Goal: Transaction & Acquisition: Purchase product/service

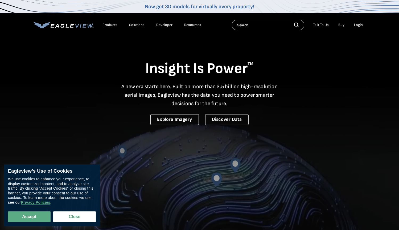
click at [362, 24] on div "Login" at bounding box center [358, 25] width 9 height 5
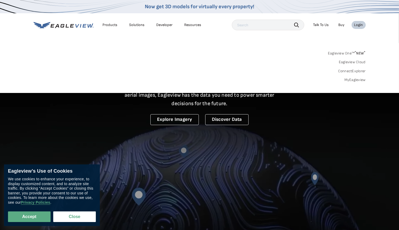
click at [355, 79] on link "MyEagleview" at bounding box center [354, 80] width 21 height 5
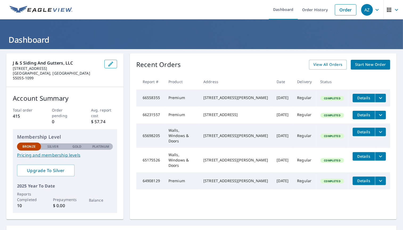
click at [363, 66] on span "Start New Order" at bounding box center [370, 64] width 31 height 7
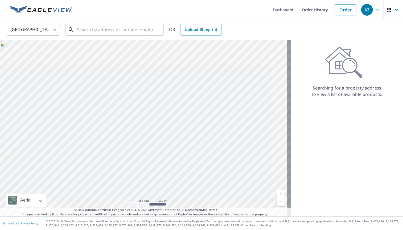
click at [86, 29] on input "text" at bounding box center [115, 29] width 76 height 15
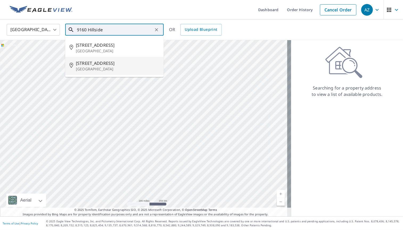
click at [83, 67] on p "[GEOGRAPHIC_DATA]" at bounding box center [118, 69] width 84 height 5
type input "[STREET_ADDRESS]"
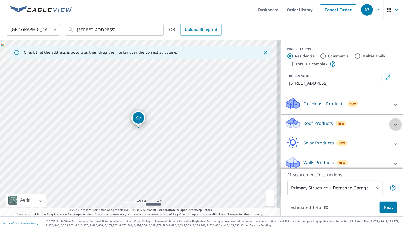
click at [392, 128] on icon at bounding box center [395, 125] width 6 height 6
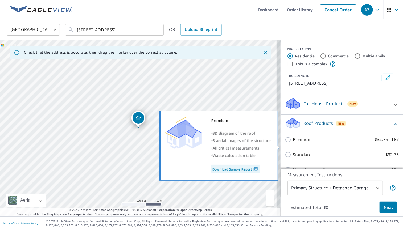
click at [285, 143] on input "Premium $32.75 - $87" at bounding box center [289, 140] width 8 height 6
checkbox input "true"
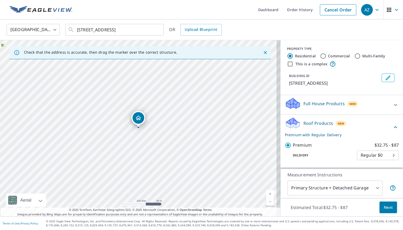
click at [373, 189] on body "AZ AZ Dashboard Order History Cancel Order AZ [GEOGRAPHIC_DATA] [GEOGRAPHIC_DAT…" at bounding box center [201, 115] width 403 height 230
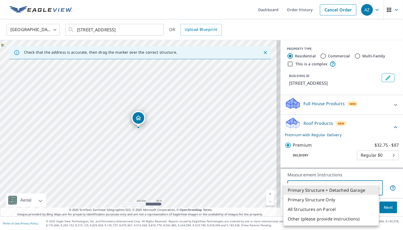
click at [314, 200] on li "Primary Structure Only" at bounding box center [330, 200] width 95 height 10
type input "2"
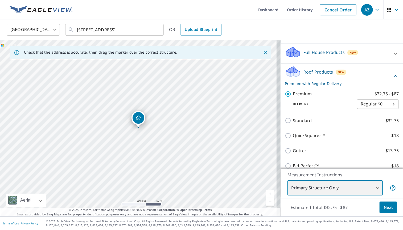
scroll to position [103, 0]
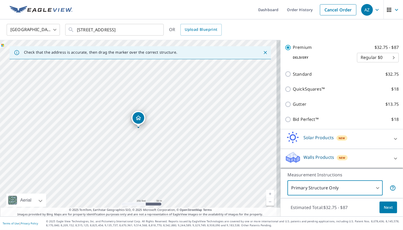
click at [384, 208] on span "Next" at bounding box center [388, 208] width 9 height 7
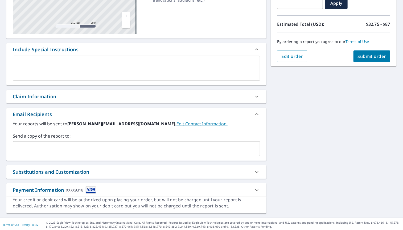
scroll to position [104, 0]
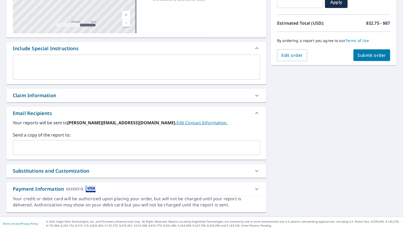
click at [65, 143] on input "text" at bounding box center [132, 148] width 234 height 10
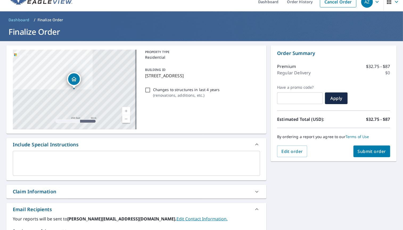
scroll to position [7, 0]
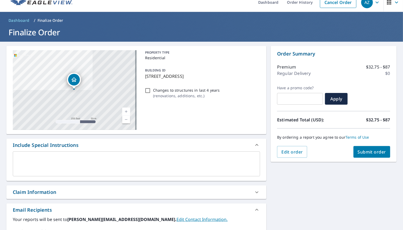
type input "[PERSON_NAME][EMAIL_ADDRESS][DOMAIN_NAME]"
click at [375, 151] on span "Submit order" at bounding box center [372, 152] width 28 height 6
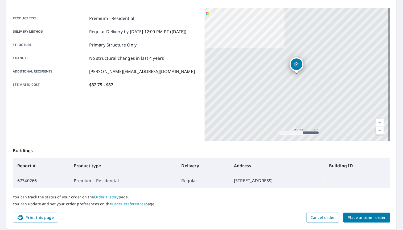
scroll to position [82, 0]
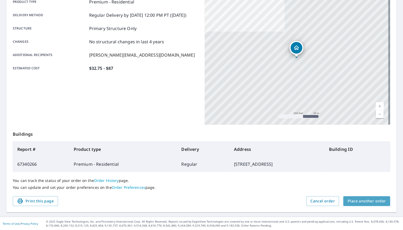
click at [369, 202] on span "Place another order" at bounding box center [366, 201] width 38 height 7
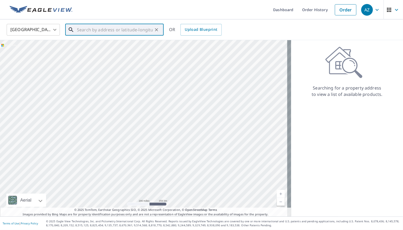
click at [94, 31] on input "text" at bounding box center [115, 29] width 76 height 15
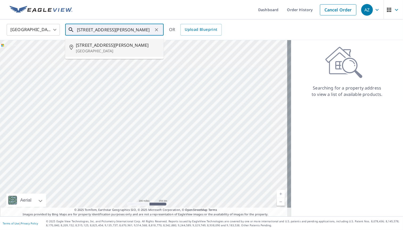
click at [84, 49] on p "[GEOGRAPHIC_DATA]" at bounding box center [118, 50] width 84 height 5
type input "[STREET_ADDRESS][PERSON_NAME]"
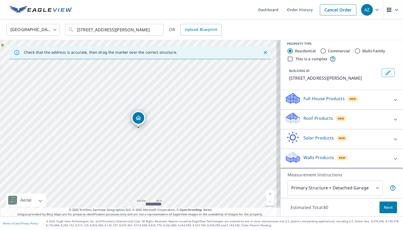
scroll to position [11, 0]
click at [394, 100] on icon at bounding box center [395, 100] width 3 height 2
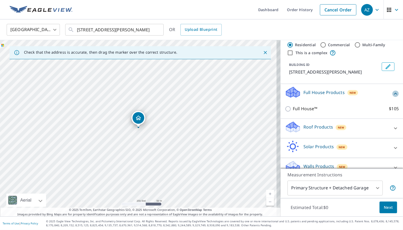
click at [394, 95] on icon at bounding box center [395, 94] width 3 height 2
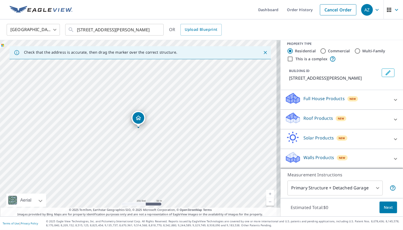
click at [392, 119] on icon at bounding box center [395, 120] width 6 height 6
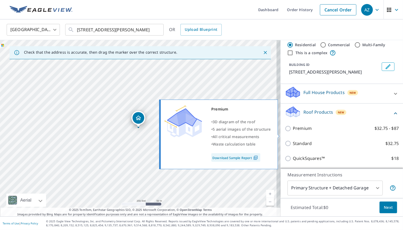
click at [285, 132] on input "Premium $32.75 - $87" at bounding box center [289, 129] width 8 height 6
checkbox input "true"
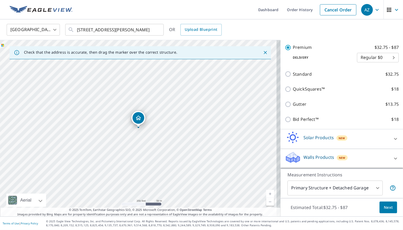
scroll to position [103, 0]
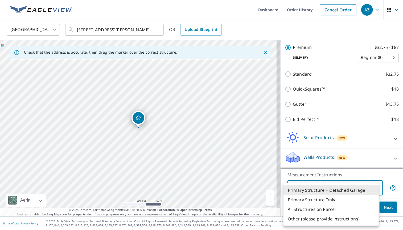
click at [373, 188] on body "AZ AZ Dashboard Order History Cancel Order AZ [GEOGRAPHIC_DATA] [GEOGRAPHIC_DAT…" at bounding box center [201, 115] width 403 height 230
click at [330, 200] on li "Primary Structure Only" at bounding box center [330, 200] width 95 height 10
type input "2"
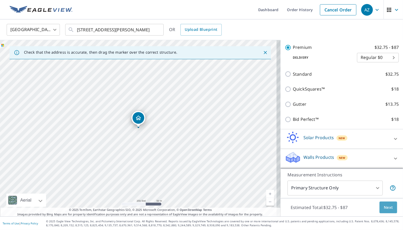
click at [386, 208] on span "Next" at bounding box center [388, 208] width 9 height 7
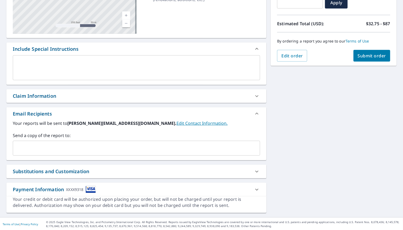
scroll to position [104, 0]
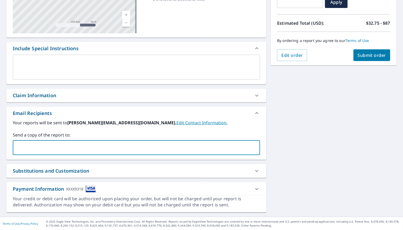
click at [100, 144] on input "text" at bounding box center [132, 148] width 234 height 10
type input "[PERSON_NAME][EMAIL_ADDRESS][DOMAIN_NAME]"
click at [307, 105] on div "[STREET_ADDRESS][GEOGRAPHIC_DATA][PERSON_NAME] A standard road map Aerial A det…" at bounding box center [201, 81] width 403 height 272
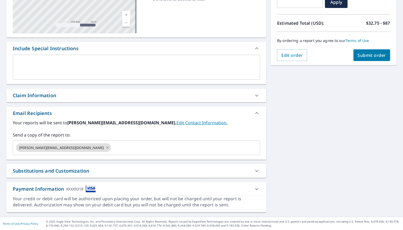
click at [365, 56] on span "Submit order" at bounding box center [372, 55] width 28 height 6
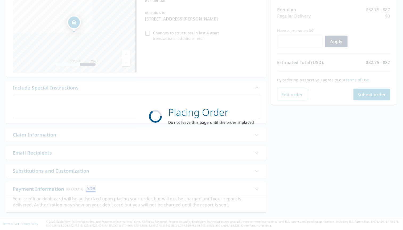
scroll to position [65, 0]
